Goal: Use online tool/utility: Utilize a website feature to perform a specific function

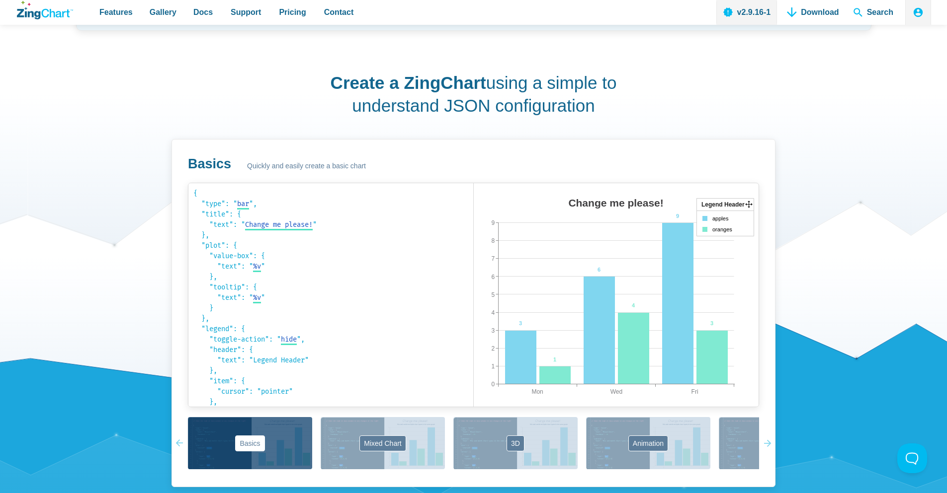
scroll to position [581, 0]
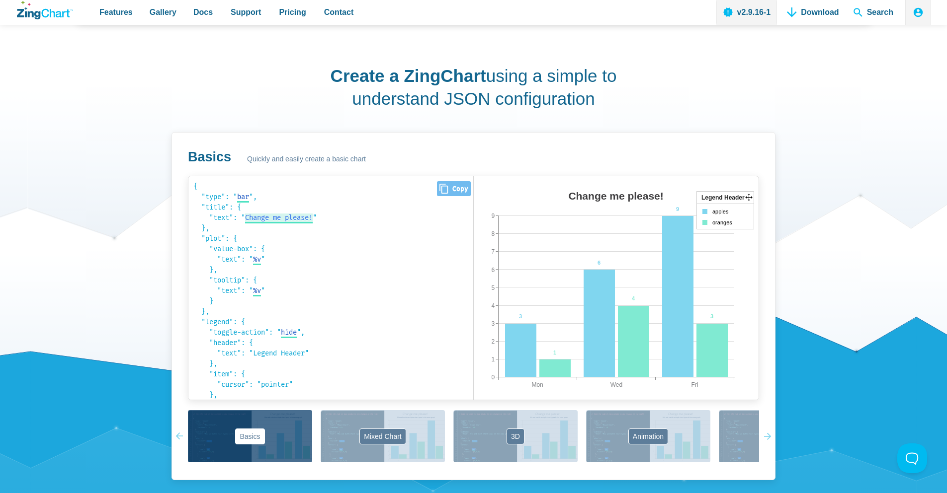
click at [310, 218] on span "Change me please!" at bounding box center [279, 218] width 68 height 8
click at [310, 218] on input "Change me please!" at bounding box center [281, 218] width 72 height 10
type input "Change me kk!"
click at [151, 273] on div "Create a ZingChart using a simple to understand JSON configuration Basics Quick…" at bounding box center [473, 273] width 795 height 472
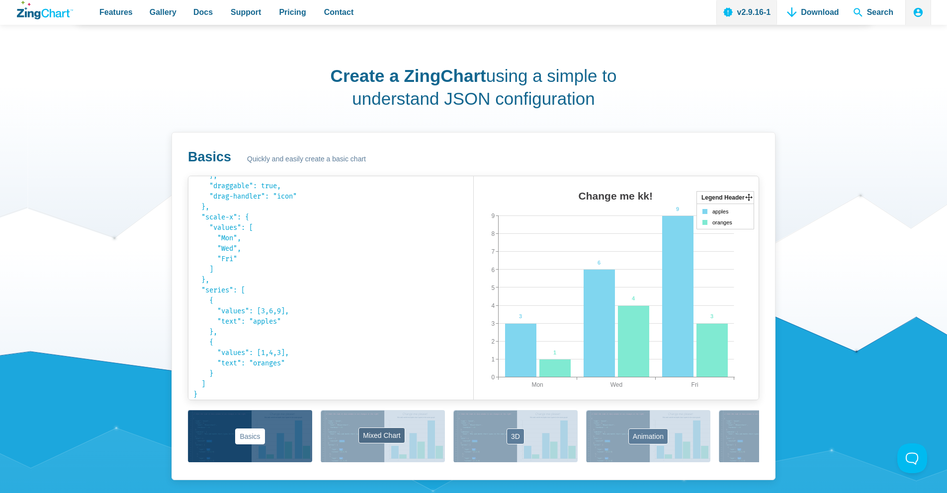
click at [400, 429] on button "Mixed Chart" at bounding box center [382, 436] width 124 height 52
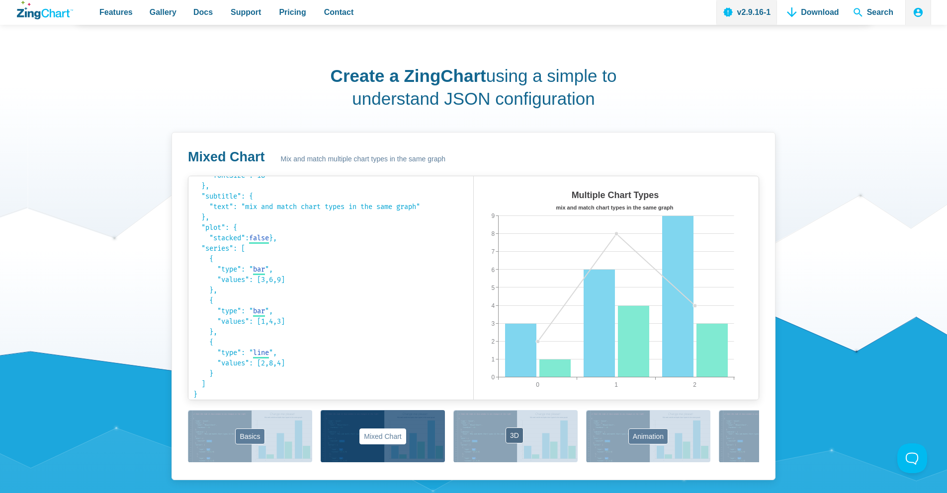
click at [487, 429] on button "3D" at bounding box center [515, 436] width 124 height 52
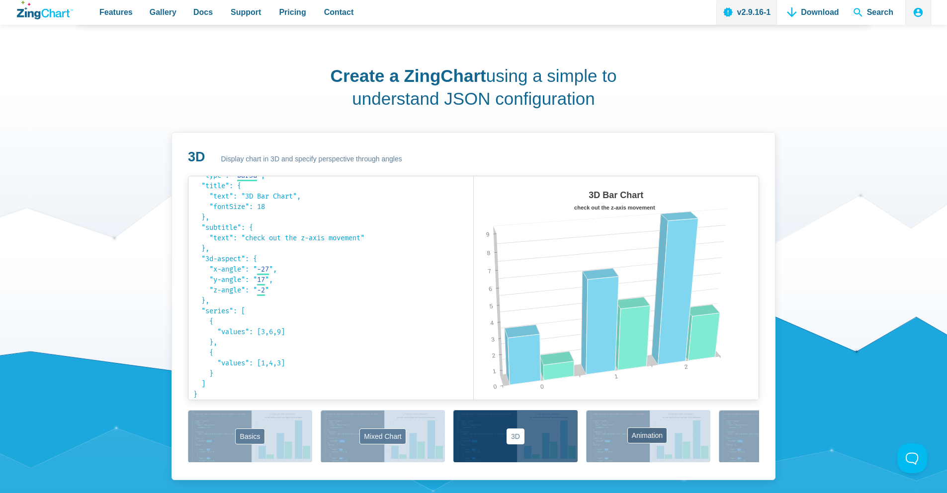
click at [621, 425] on button "Animation" at bounding box center [648, 436] width 124 height 52
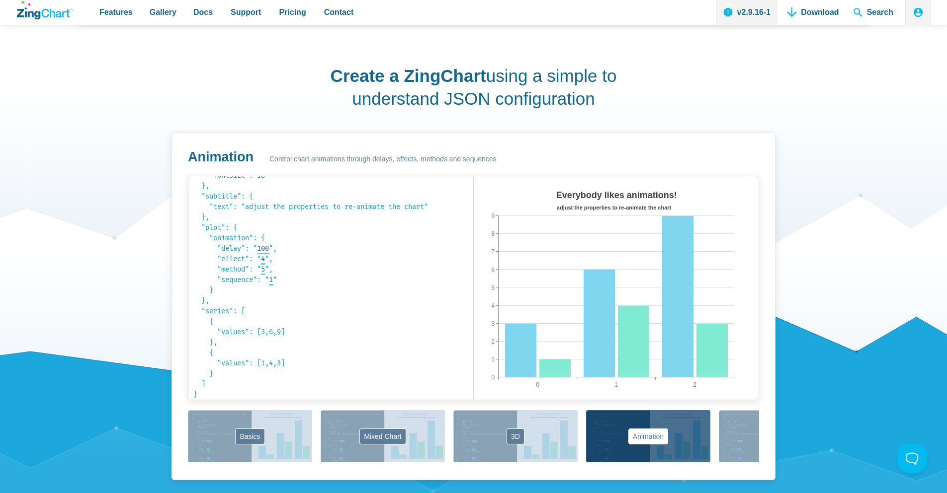
click at [728, 430] on button "Labels" at bounding box center [780, 436] width 124 height 52
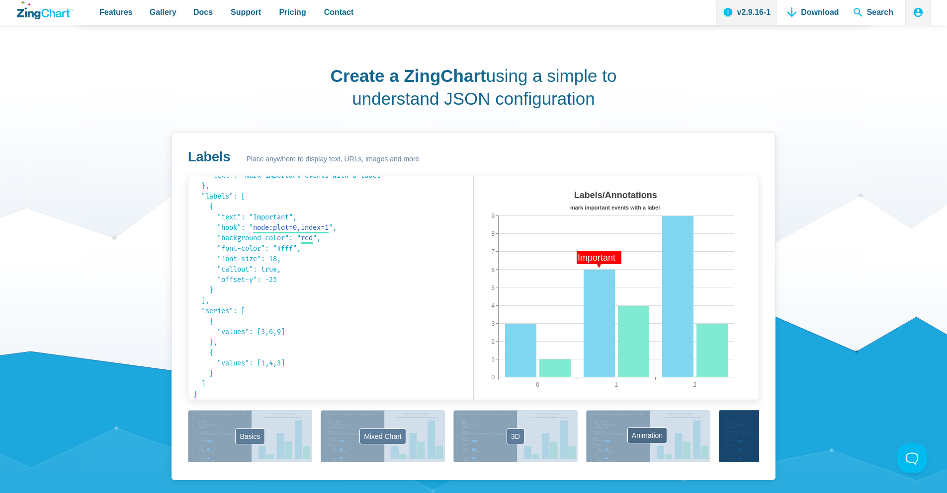
click at [635, 422] on button "Animation" at bounding box center [648, 436] width 124 height 52
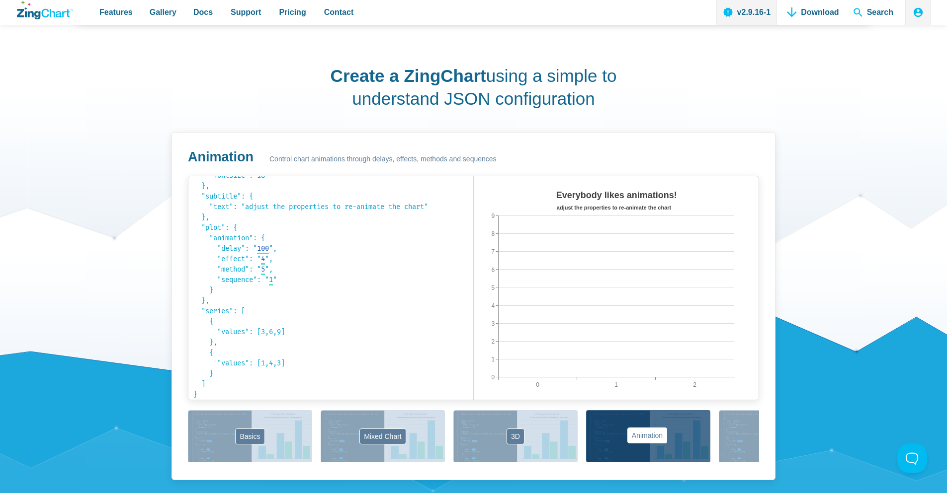
scroll to position [53, 0]
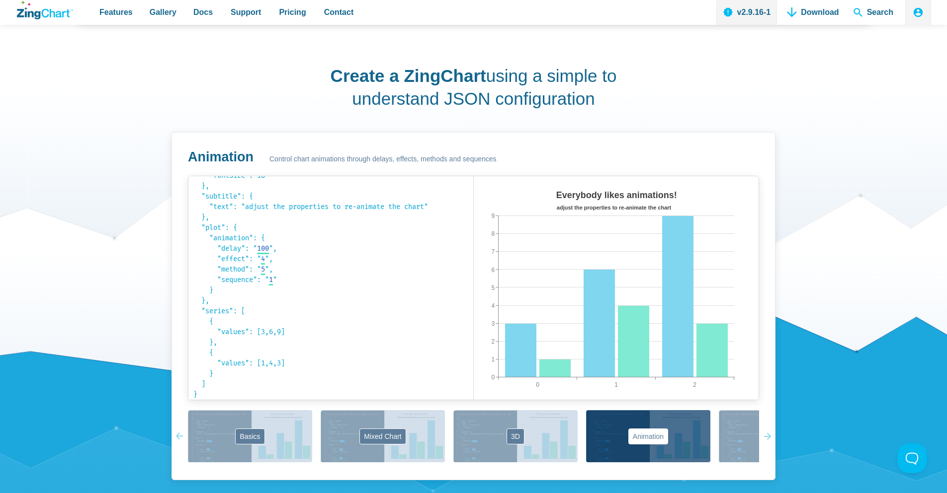
click at [115, 134] on div "Create a ZingChart using a simple to understand JSON configuration Animation Co…" at bounding box center [473, 273] width 795 height 472
